Goal: Check status: Check status

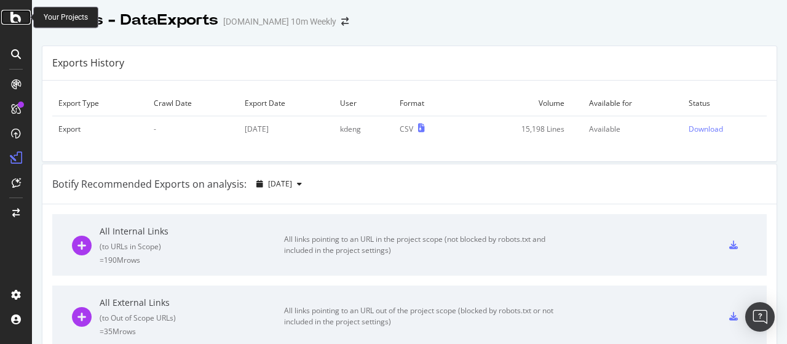
click at [11, 18] on icon at bounding box center [15, 17] width 11 height 15
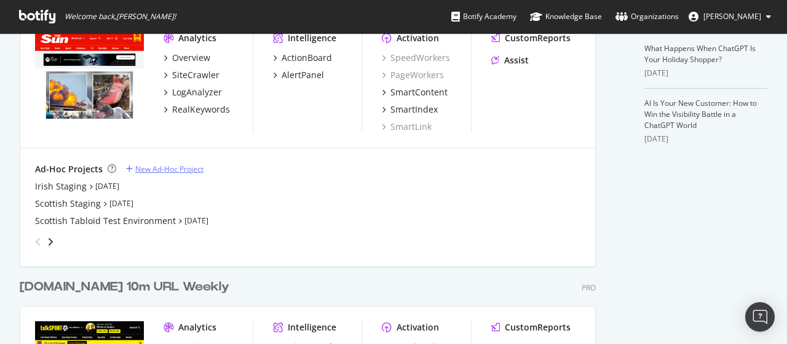
scroll to position [369, 0]
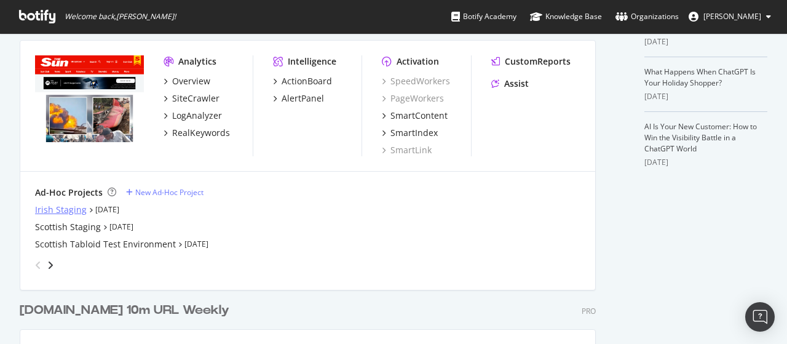
click at [60, 204] on div "Irish Staging" at bounding box center [61, 210] width 52 height 12
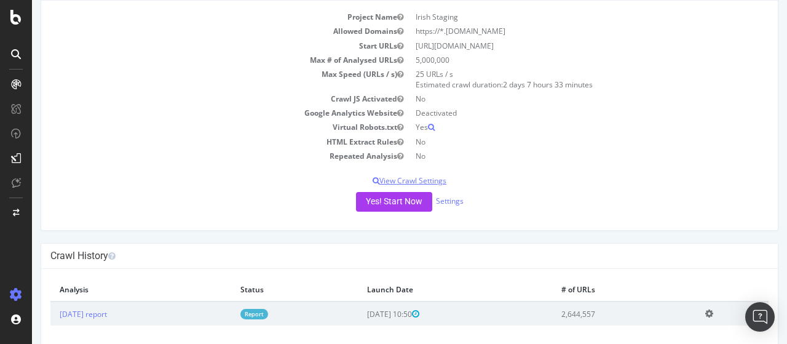
scroll to position [103, 0]
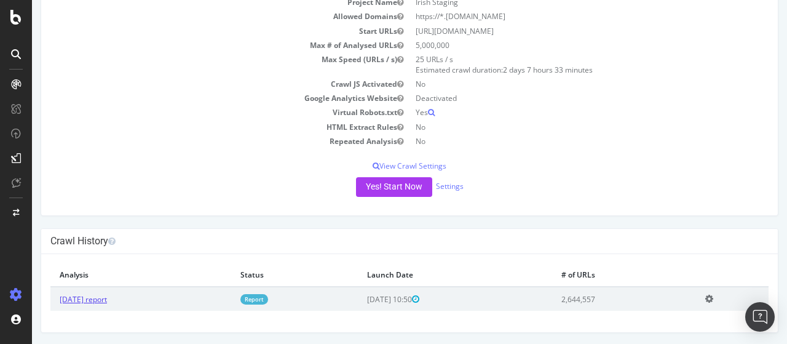
click at [107, 297] on link "[DATE] report" at bounding box center [83, 299] width 47 height 10
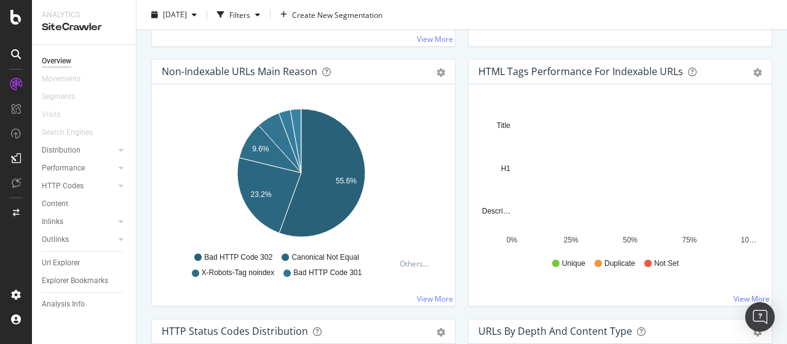
scroll to position [431, 0]
